Goal: Transaction & Acquisition: Obtain resource

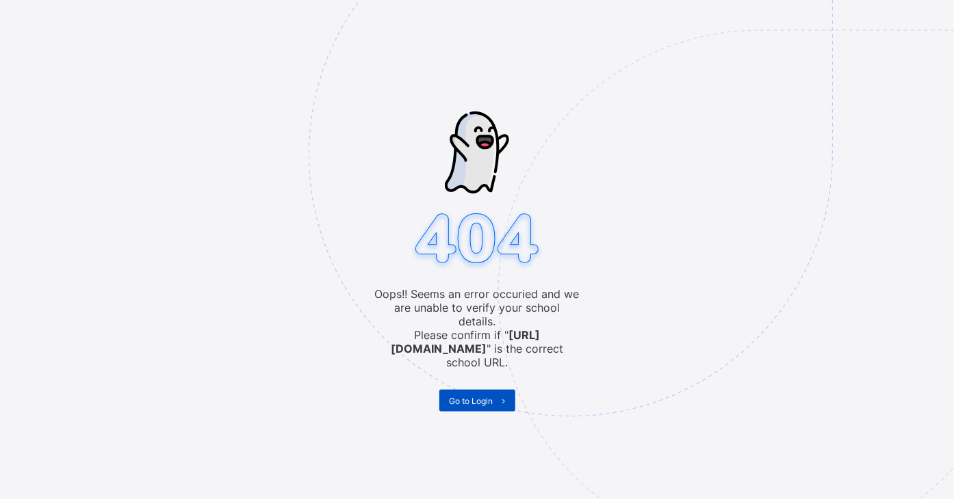
click at [479, 396] on span "Go to Login" at bounding box center [471, 401] width 44 height 10
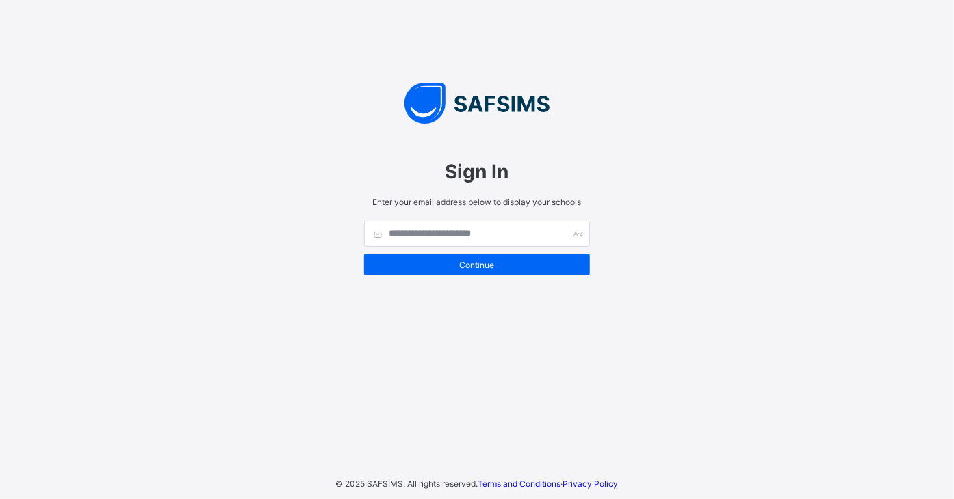
click at [457, 237] on input "text" at bounding box center [477, 234] width 226 height 26
click at [464, 184] on div "Sign In" at bounding box center [477, 171] width 226 height 51
click at [462, 229] on input "text" at bounding box center [477, 234] width 226 height 26
type input "**********"
click at [468, 239] on input "text" at bounding box center [477, 234] width 226 height 26
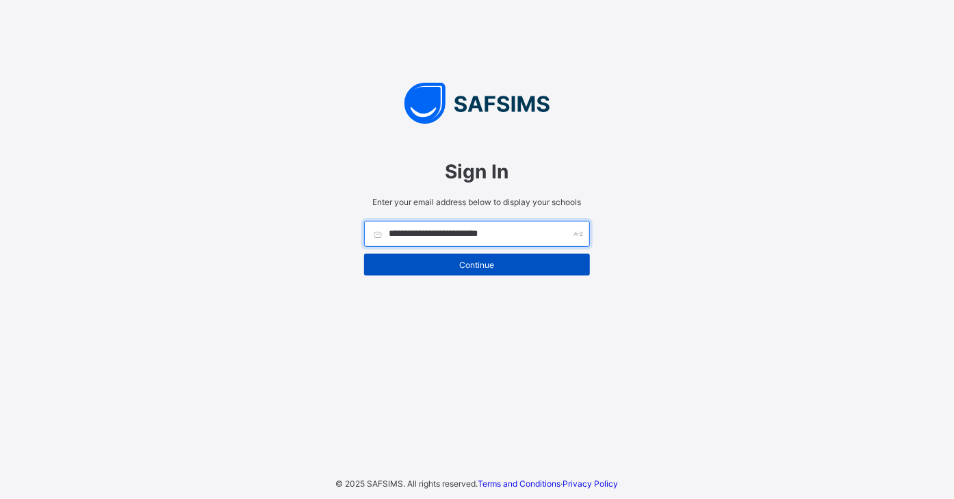
type input "**********"
click at [511, 262] on span "Continue" at bounding box center [476, 265] width 205 height 10
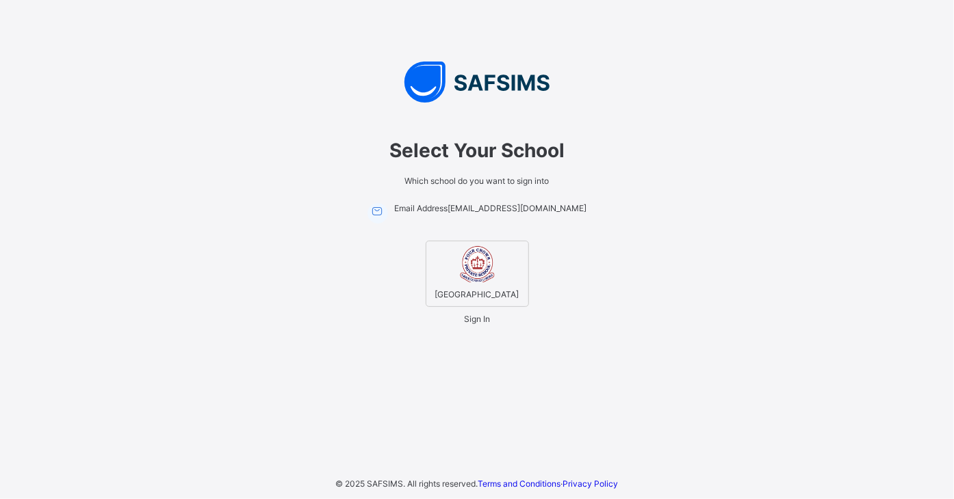
click at [485, 261] on img at bounding box center [477, 264] width 38 height 38
click at [479, 323] on span "Sign In" at bounding box center [477, 319] width 26 height 10
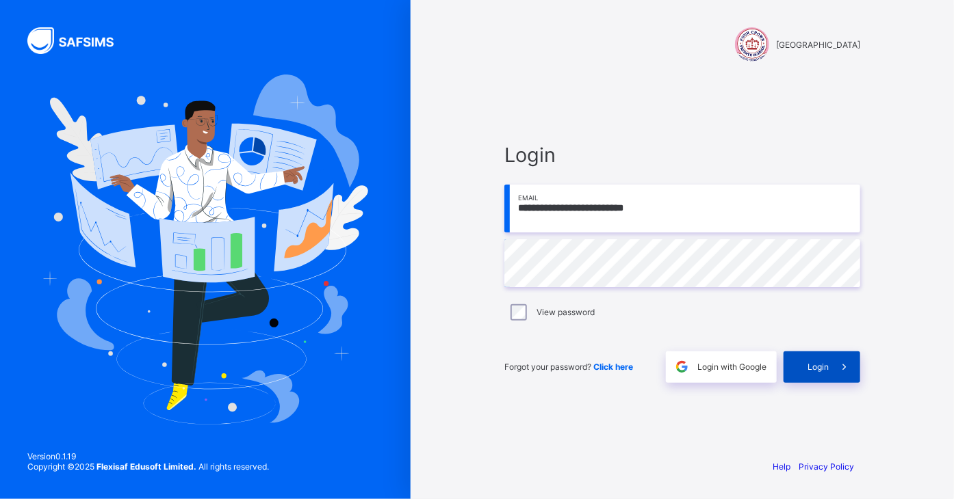
click at [809, 376] on div "Login" at bounding box center [821, 367] width 77 height 31
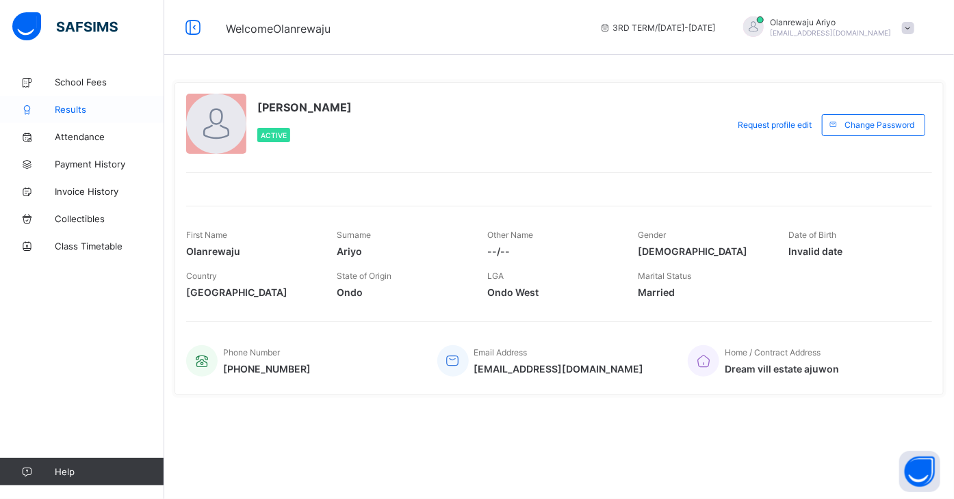
click at [72, 106] on span "Results" at bounding box center [109, 109] width 109 height 11
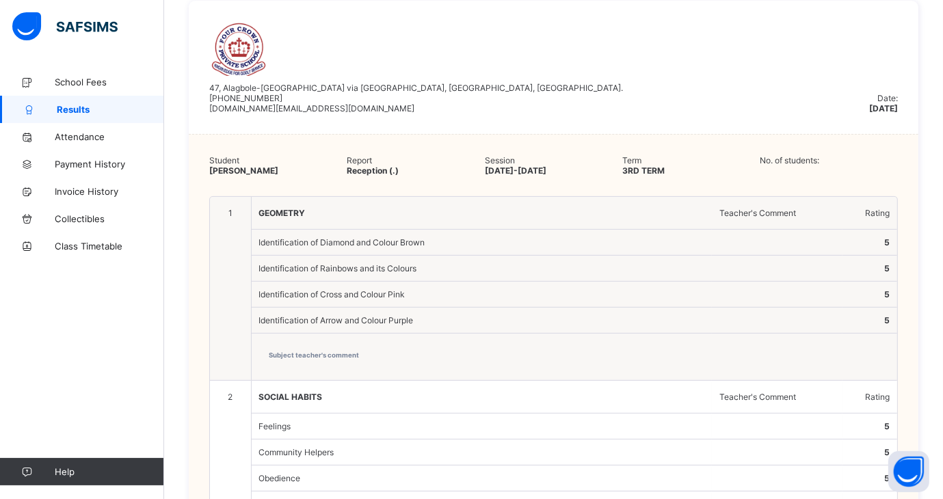
scroll to position [341, 0]
click at [549, 235] on div "Identification of Diamond and Colour Brown" at bounding box center [481, 243] width 459 height 24
click at [400, 241] on div "Identification of Diamond and Colour Brown" at bounding box center [481, 243] width 459 height 24
click at [427, 266] on div "Identification of Rainbows and its Colours" at bounding box center [481, 269] width 459 height 24
click at [605, 239] on div "Identification of Diamond and Colour Brown" at bounding box center [481, 243] width 459 height 24
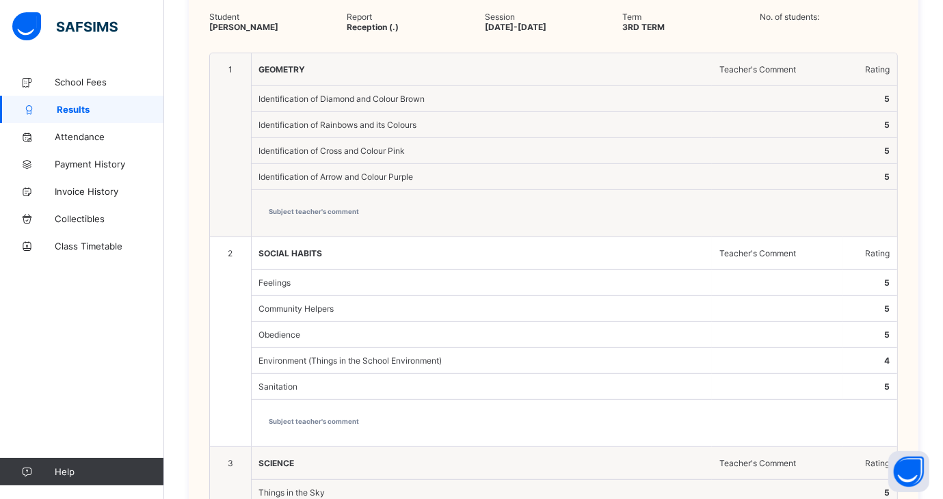
scroll to position [487, 0]
click at [337, 214] on span "Subject teacher's comment" at bounding box center [575, 211] width 611 height 8
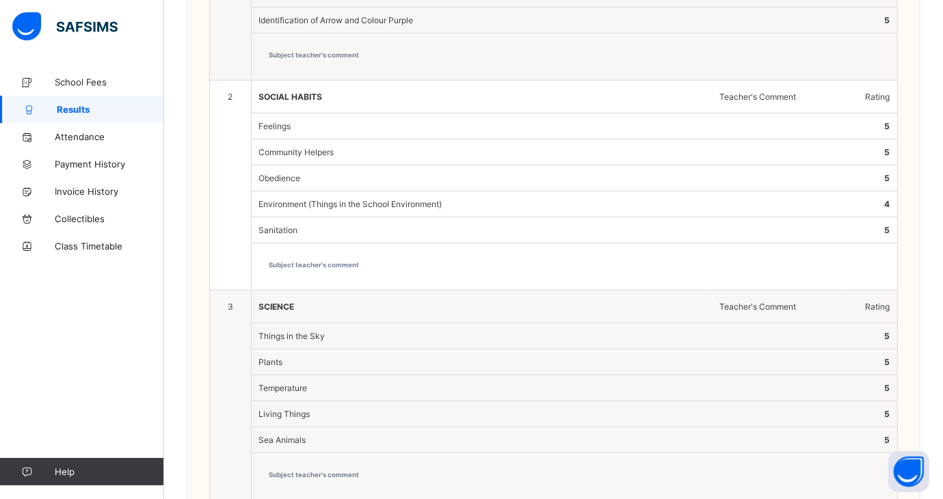
scroll to position [643, 0]
click at [337, 125] on div "Feelings" at bounding box center [481, 126] width 459 height 24
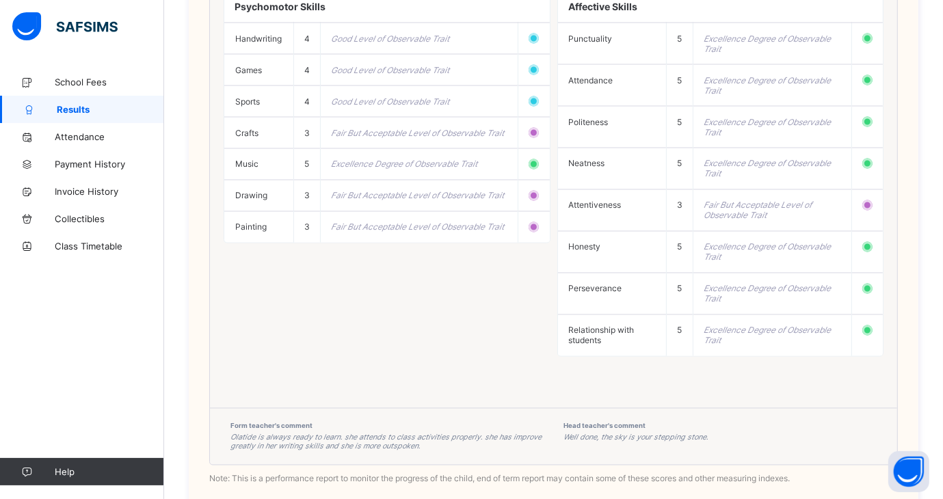
scroll to position [2249, 0]
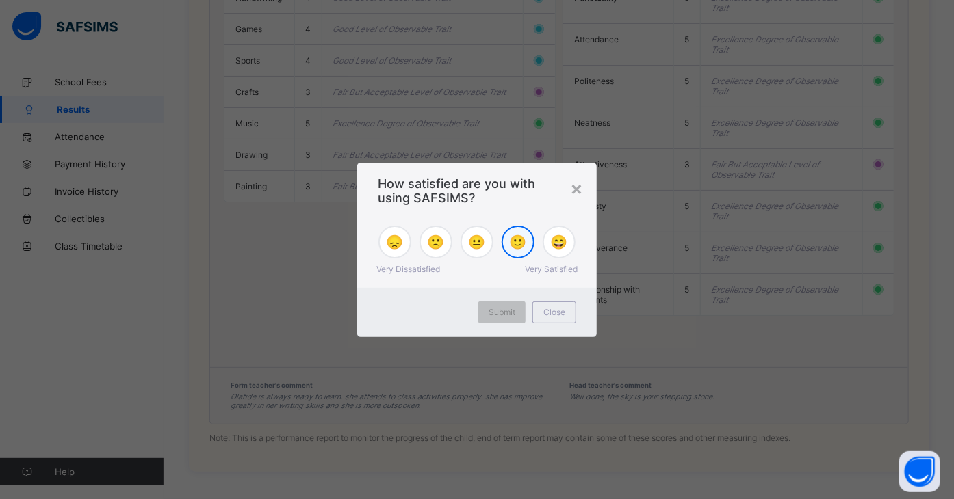
click at [514, 242] on span "🙂" at bounding box center [518, 242] width 17 height 16
click at [501, 319] on div "Submit" at bounding box center [501, 313] width 47 height 22
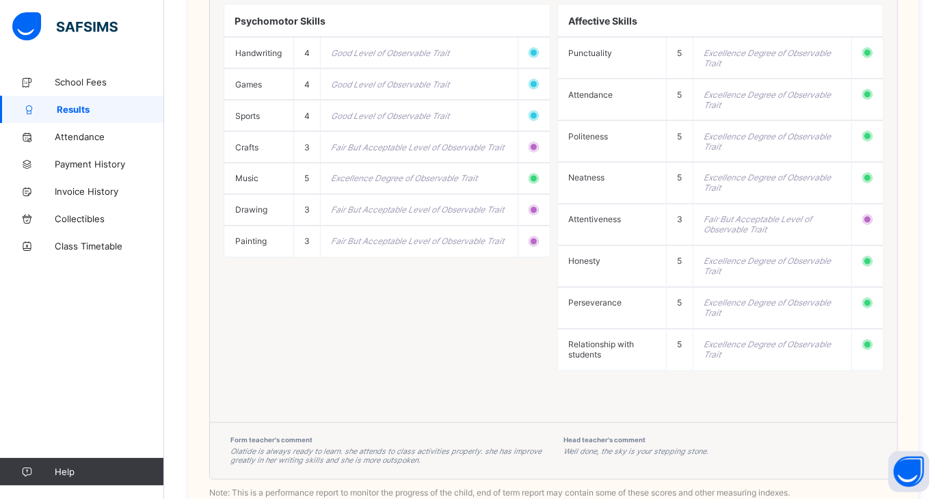
scroll to position [2188, 0]
click at [348, 303] on div "Psychomotor Skills Handwriting 4 Good Level of Observable Trait Games 4 Good Le…" at bounding box center [554, 187] width 660 height 395
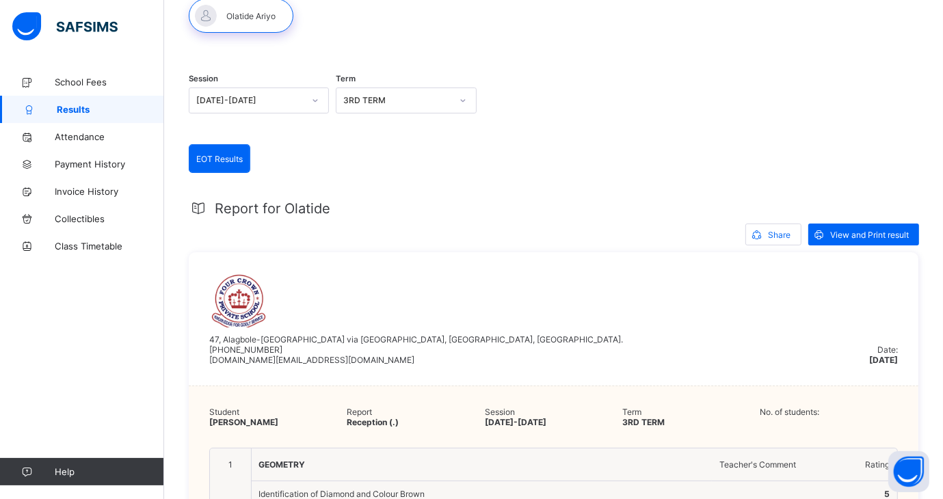
scroll to position [0, 0]
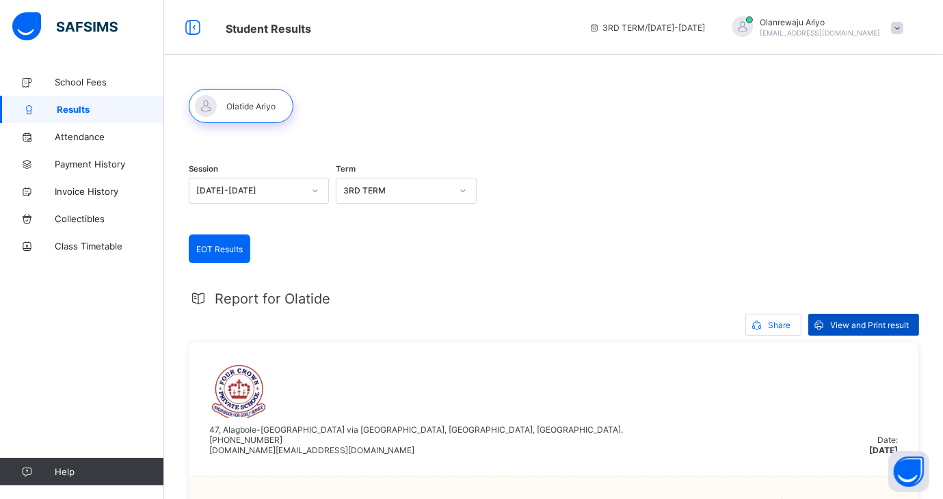
click at [848, 324] on span "View and Print result" at bounding box center [870, 325] width 79 height 10
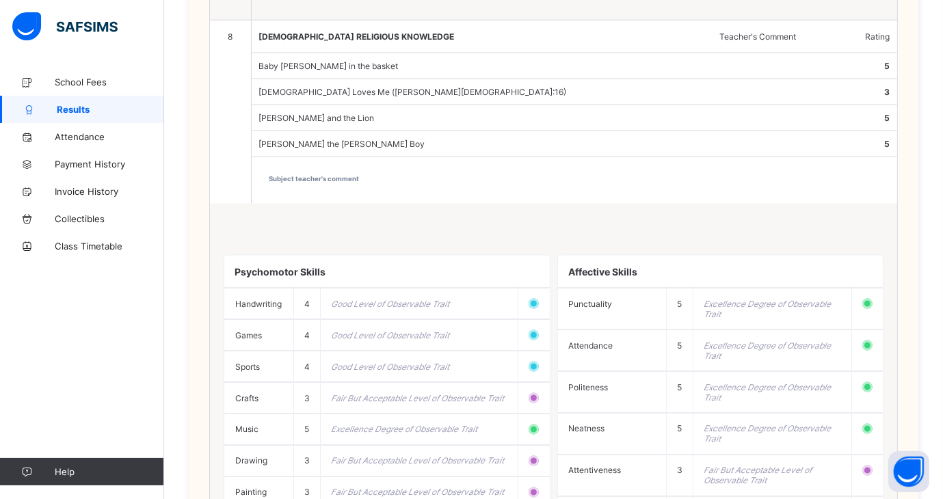
scroll to position [2249, 0]
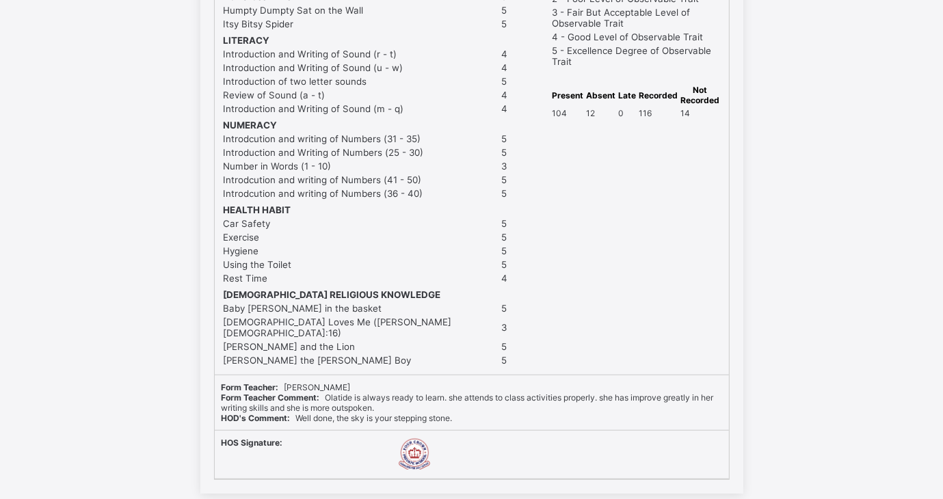
scroll to position [588, 0]
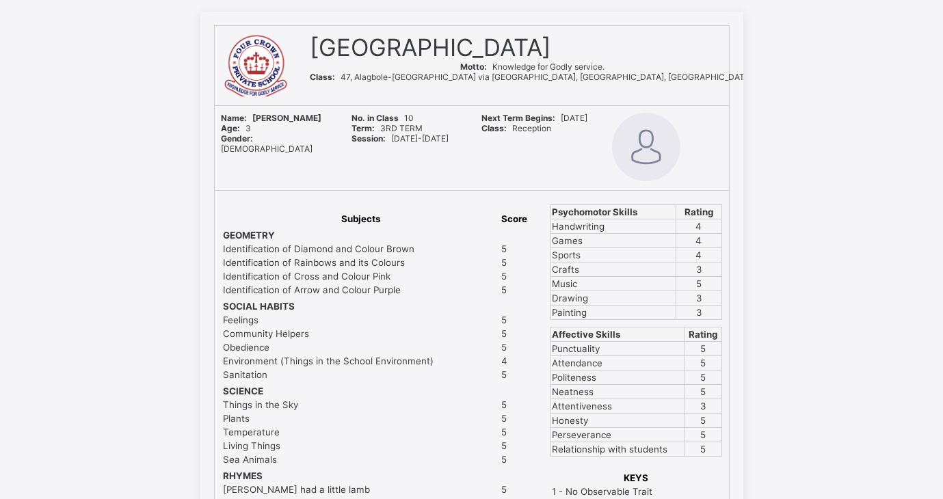
scroll to position [0, 0]
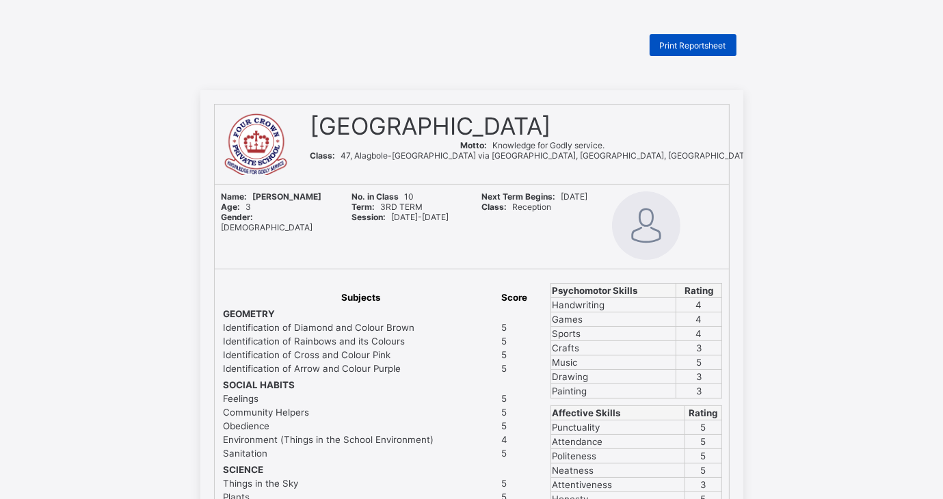
click at [703, 47] on span "Print Reportsheet" at bounding box center [693, 45] width 66 height 10
click at [681, 40] on span "Print Reportsheet" at bounding box center [693, 45] width 66 height 10
drag, startPoint x: 687, startPoint y: 39, endPoint x: 599, endPoint y: 57, distance: 89.5
